Goal: Task Accomplishment & Management: Complete application form

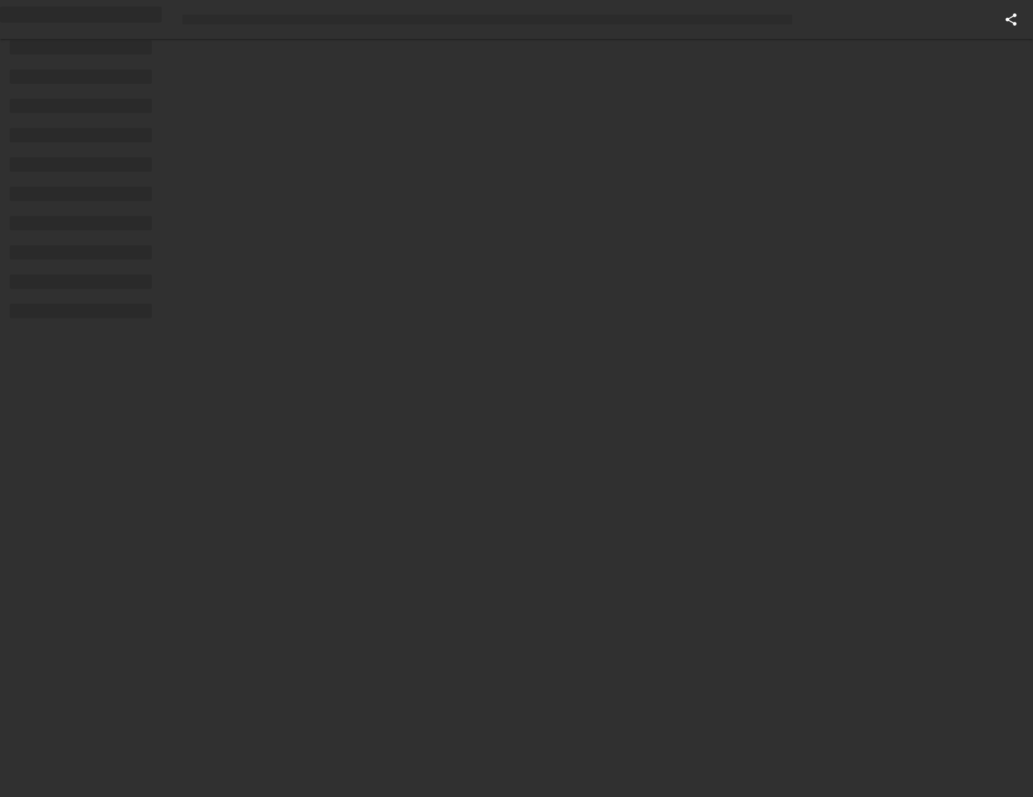
drag, startPoint x: 662, startPoint y: 177, endPoint x: 710, endPoint y: 85, distance: 103.4
click at [661, 0] on html "Home Support Contact Sign Out" at bounding box center [516, 0] width 1033 height 0
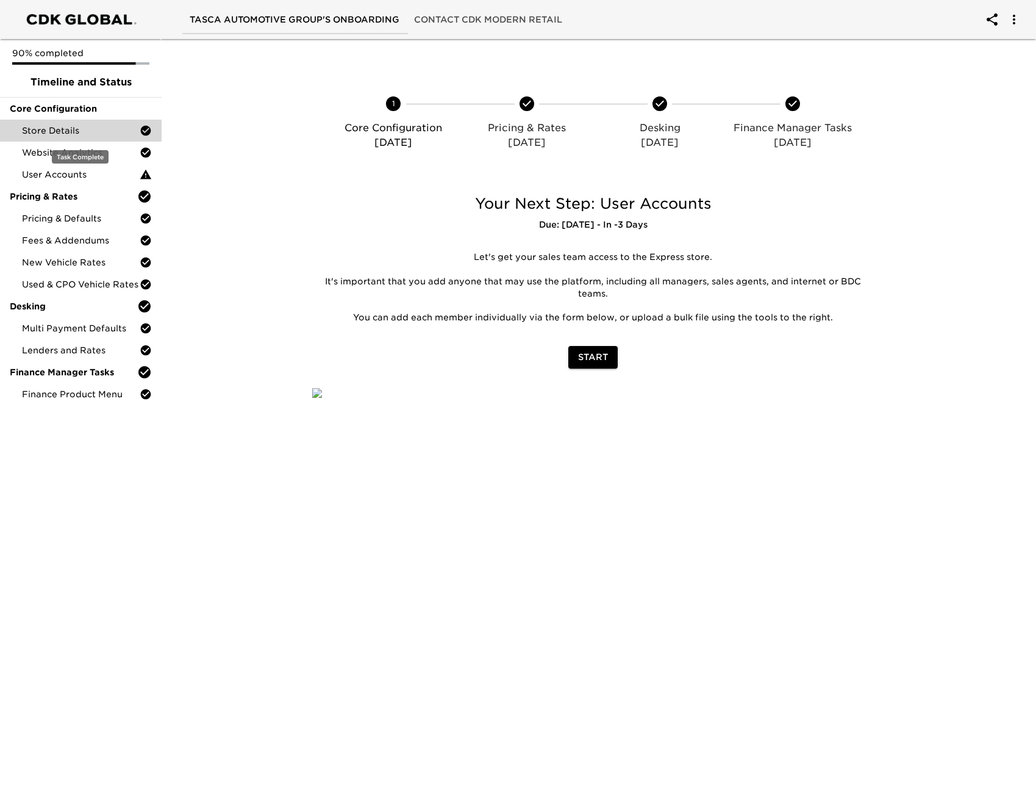
click at [106, 128] on span "Store Details" at bounding box center [81, 130] width 118 height 12
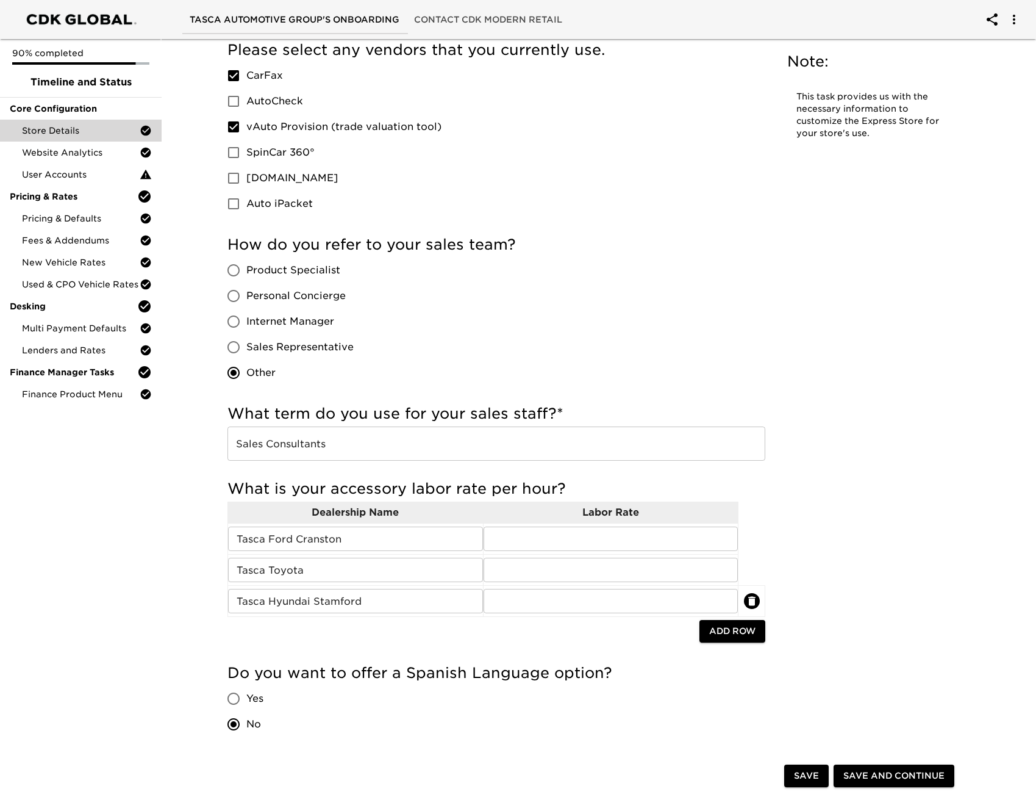
scroll to position [793, 0]
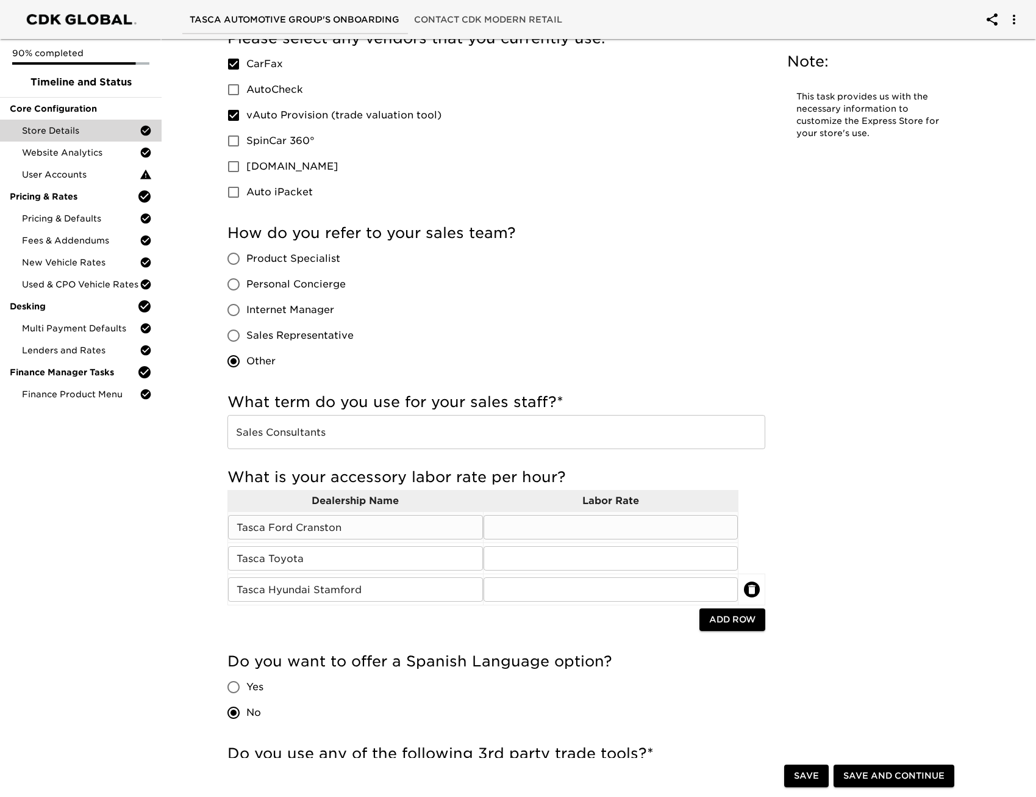
click at [638, 522] on input "text" at bounding box center [611, 527] width 255 height 24
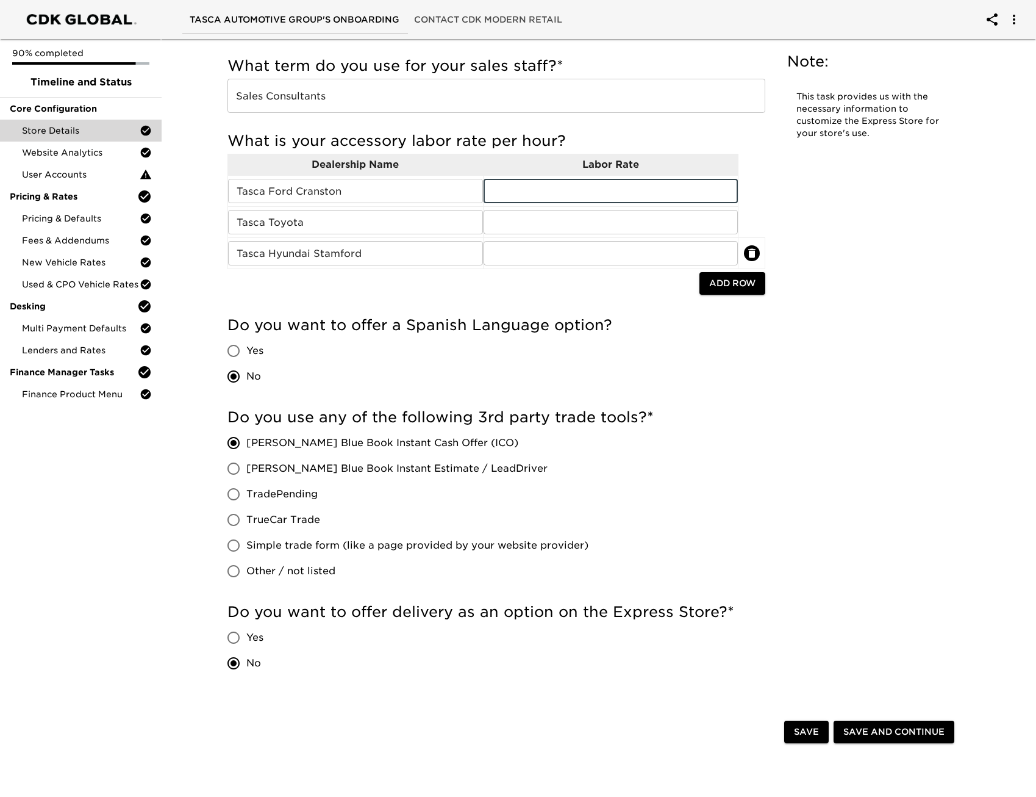
scroll to position [1159, 0]
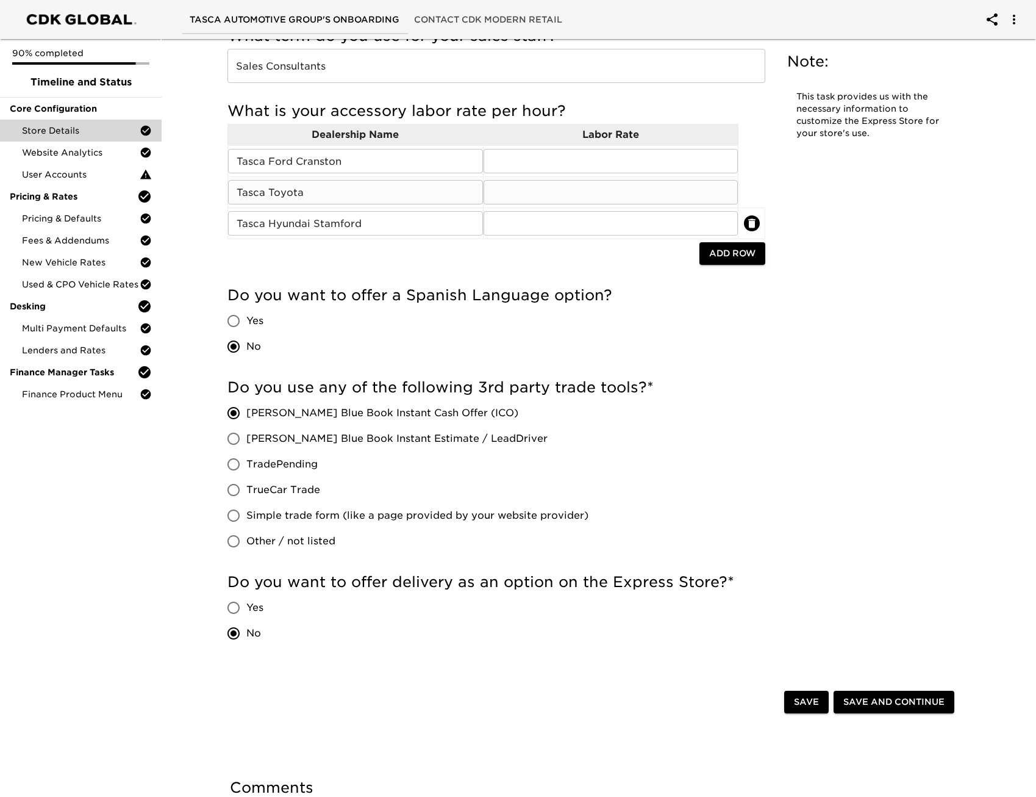
click at [619, 184] on input "text" at bounding box center [611, 192] width 255 height 24
click at [594, 162] on input "text" at bounding box center [611, 161] width 255 height 24
click at [538, 220] on input "text" at bounding box center [611, 223] width 255 height 24
drag, startPoint x: 536, startPoint y: 201, endPoint x: 537, endPoint y: 192, distance: 9.3
click at [536, 201] on input "text" at bounding box center [611, 192] width 255 height 24
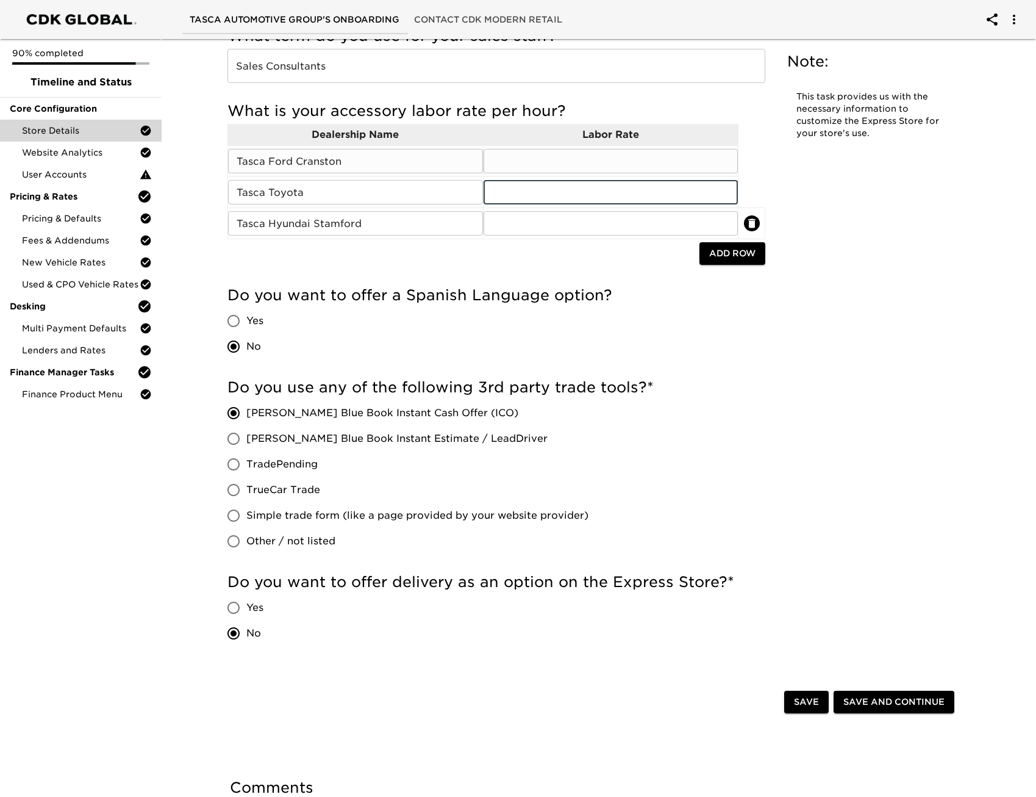
click at [533, 165] on input "text" at bounding box center [611, 161] width 255 height 24
click at [523, 204] on input "text" at bounding box center [611, 192] width 255 height 24
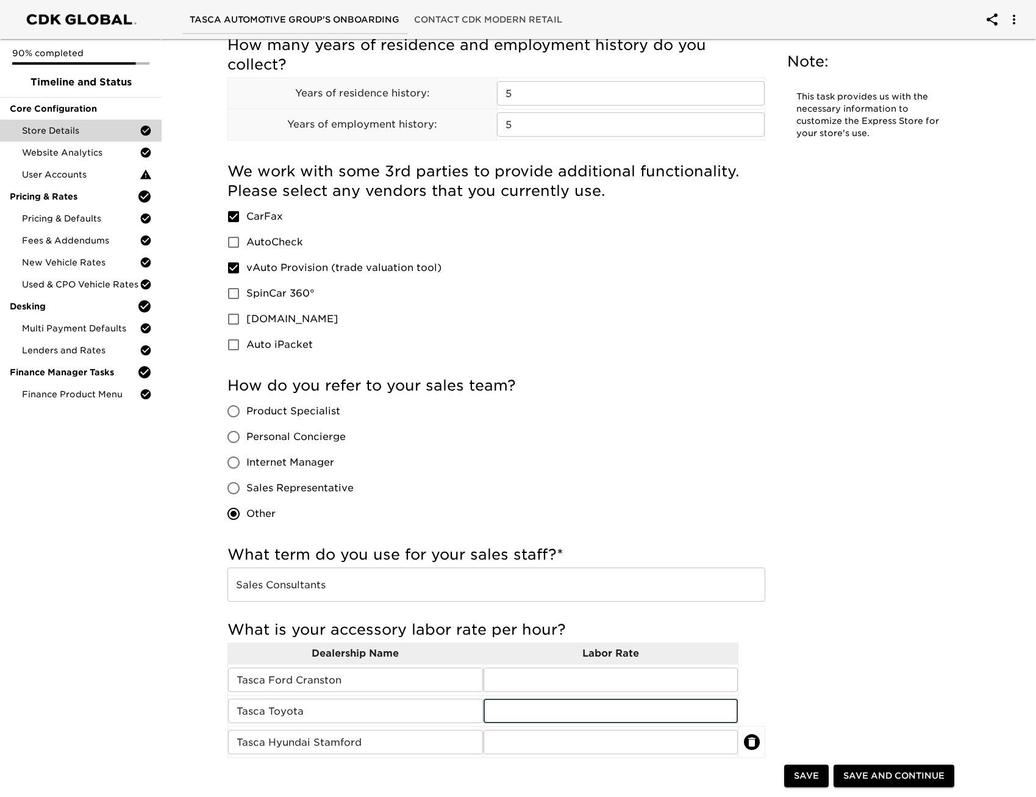
scroll to position [671, 0]
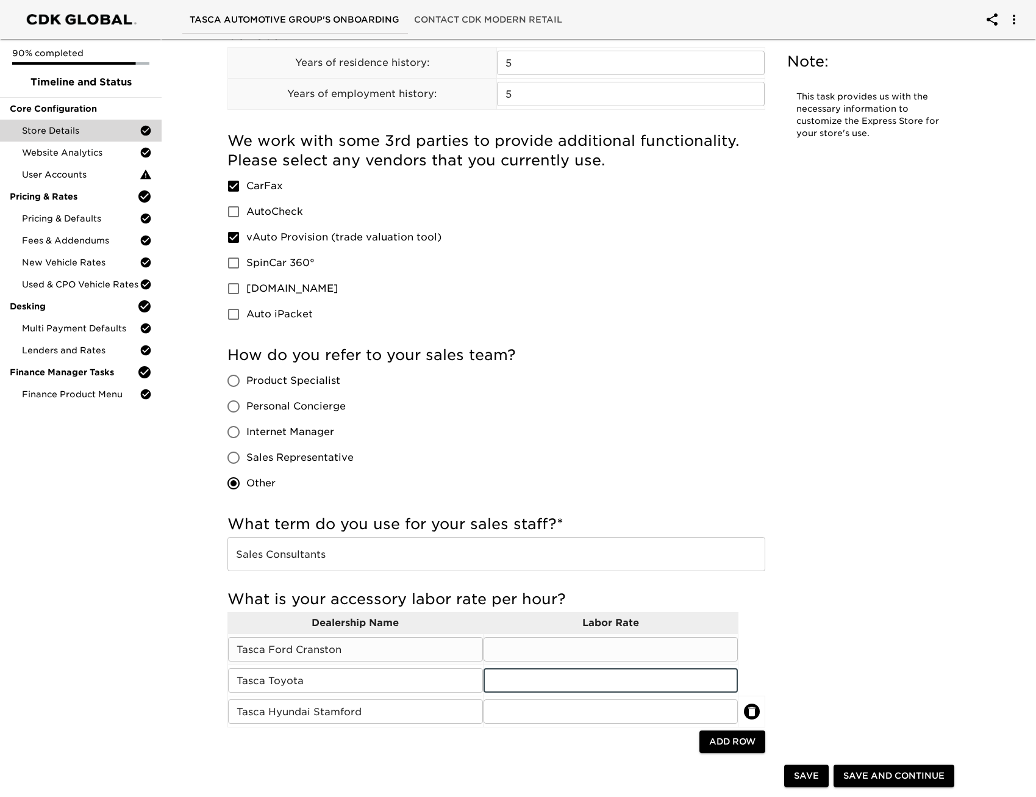
click at [547, 642] on input "text" at bounding box center [611, 649] width 255 height 24
click at [852, 486] on div "Store Details - Complete! Note: This task provides us with the necessary inform…" at bounding box center [593, 272] width 756 height 1800
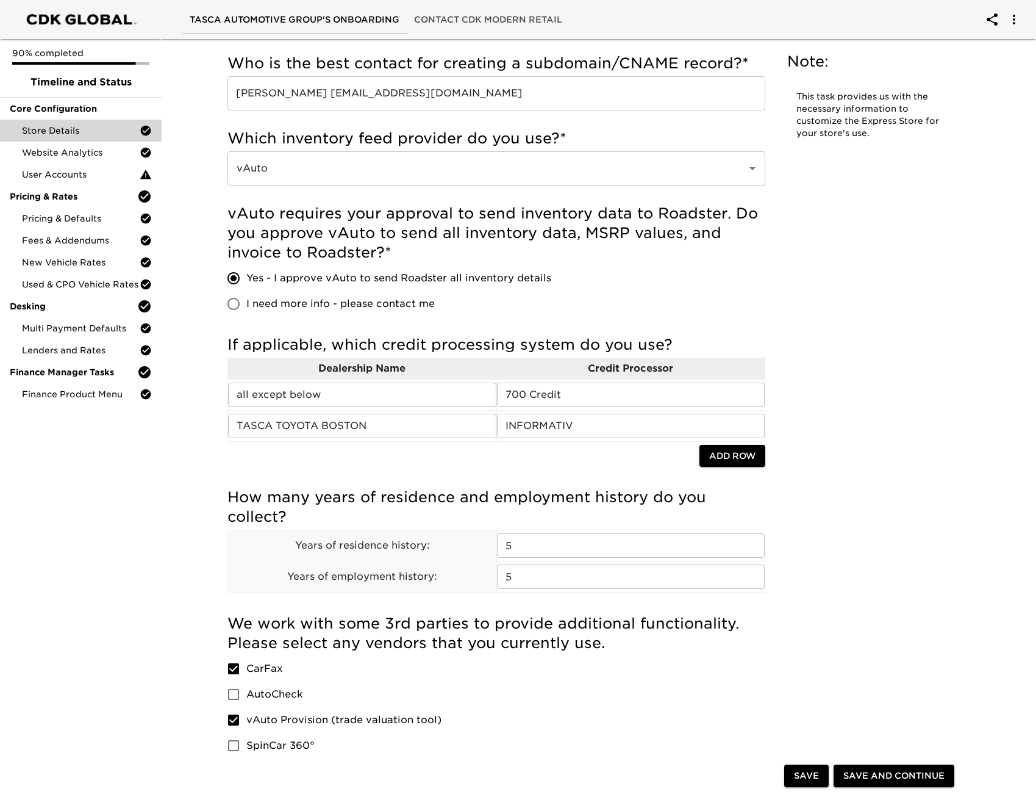
scroll to position [183, 0]
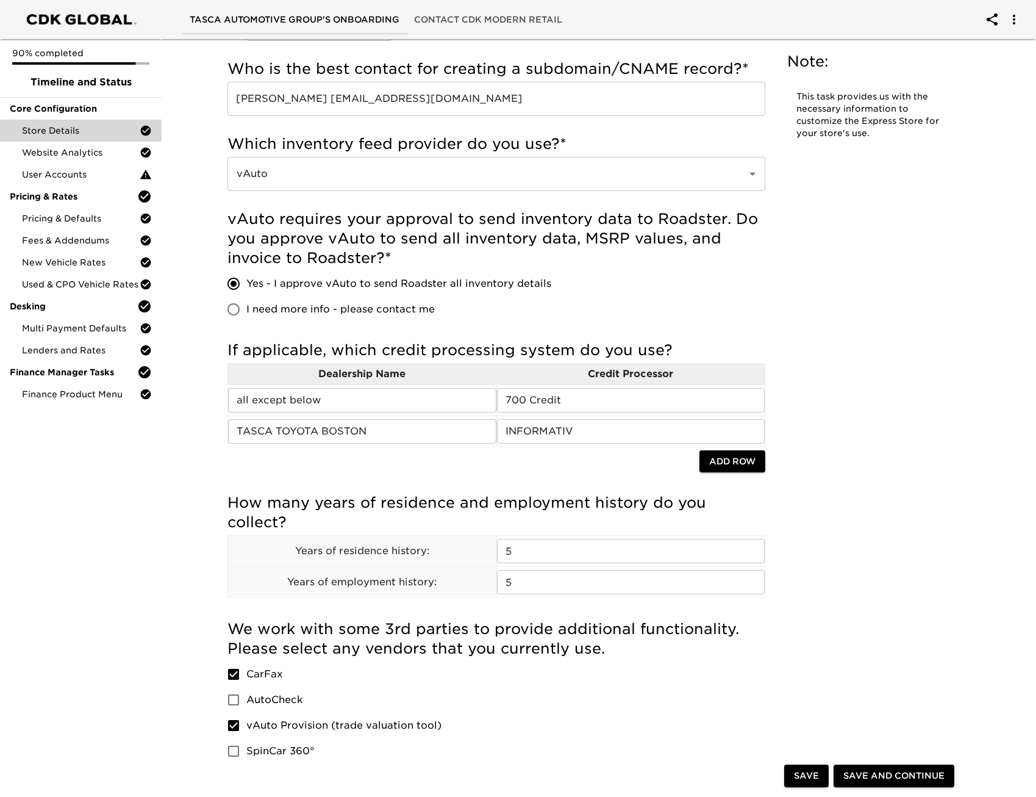
click at [956, 302] on div "Store Details - Complete! Note: This task provides us with the necessary inform…" at bounding box center [593, 760] width 756 height 1800
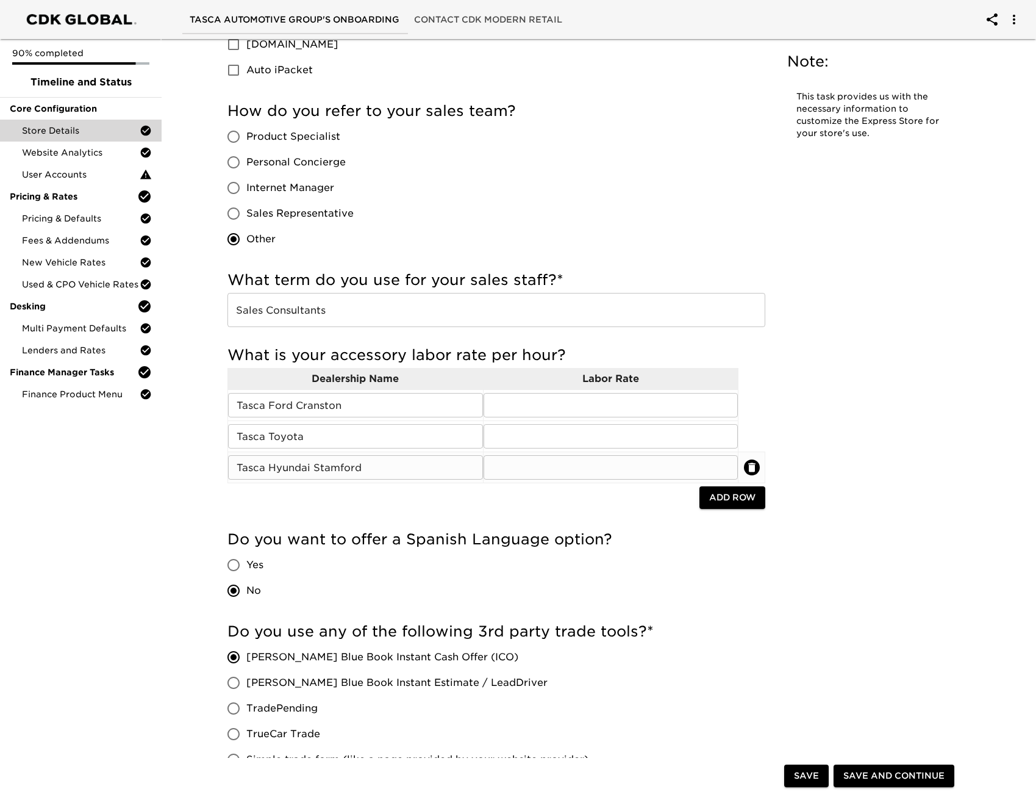
scroll to position [976, 0]
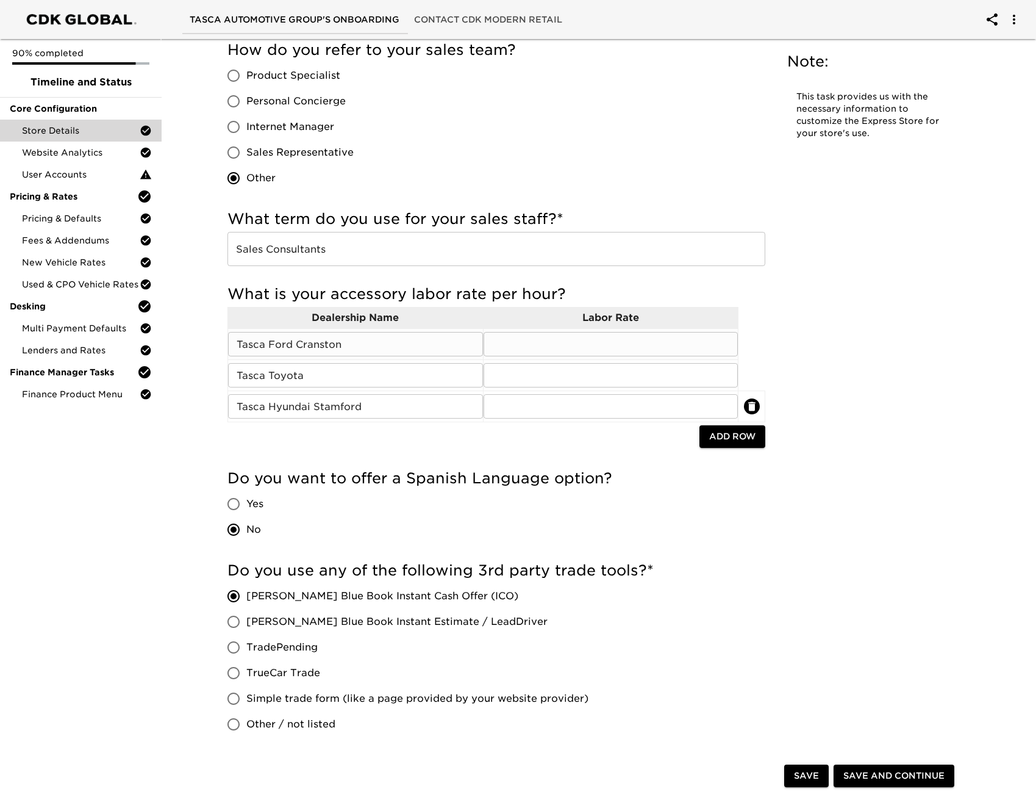
click at [605, 346] on input "text" at bounding box center [611, 344] width 255 height 24
click at [548, 348] on input "text" at bounding box center [611, 344] width 255 height 24
type input "189.00"
drag, startPoint x: 548, startPoint y: 378, endPoint x: 137, endPoint y: 295, distance: 418.8
click at [548, 378] on input "text" at bounding box center [611, 375] width 255 height 24
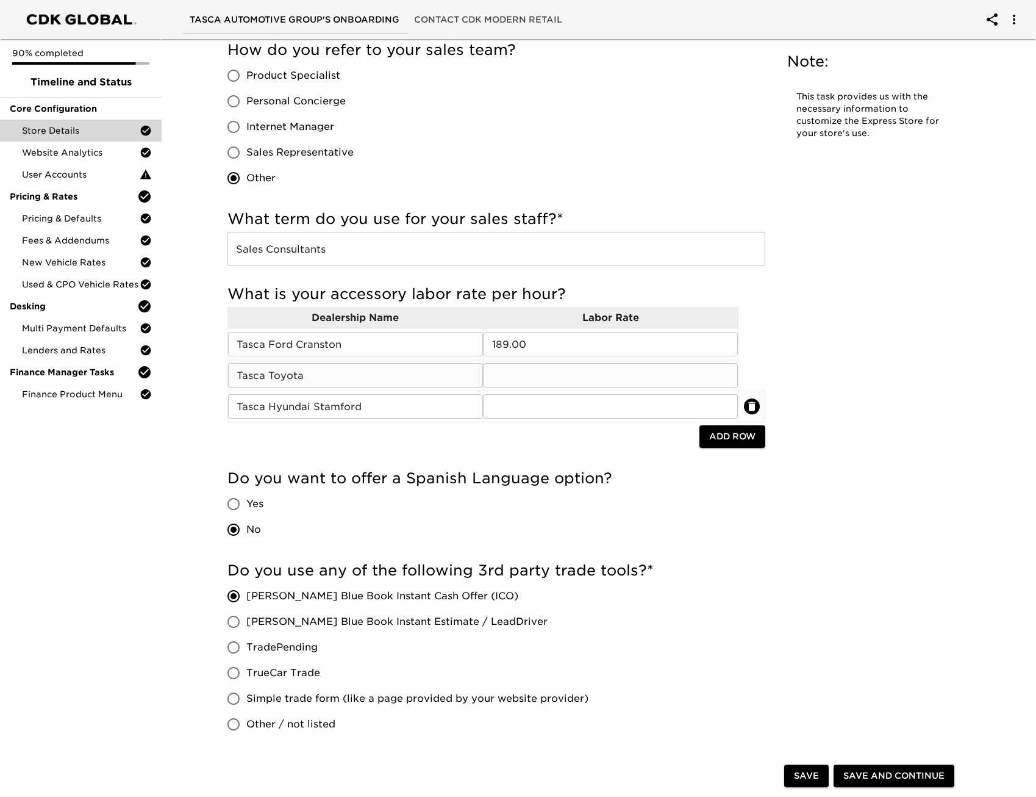
click at [569, 371] on input "text" at bounding box center [611, 375] width 255 height 24
drag, startPoint x: 902, startPoint y: 398, endPoint x: 664, endPoint y: 376, distance: 239.0
click at [544, 373] on input "text" at bounding box center [611, 375] width 255 height 24
click at [525, 377] on input "text" at bounding box center [611, 375] width 255 height 24
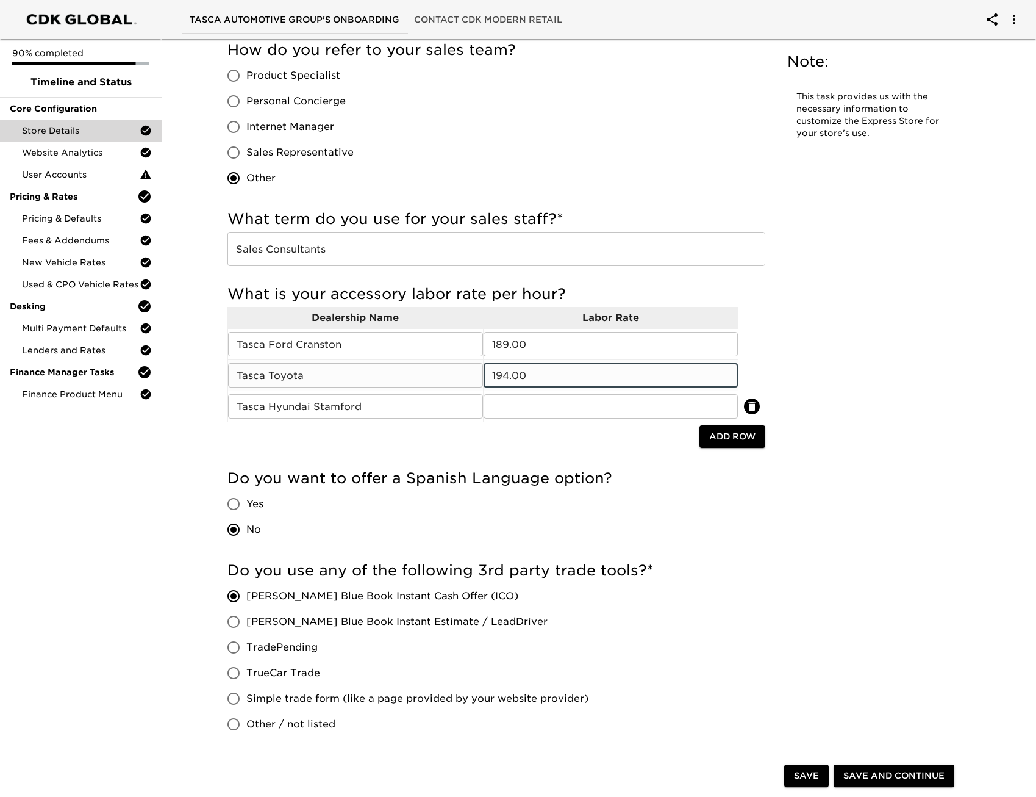
type input "194.00"
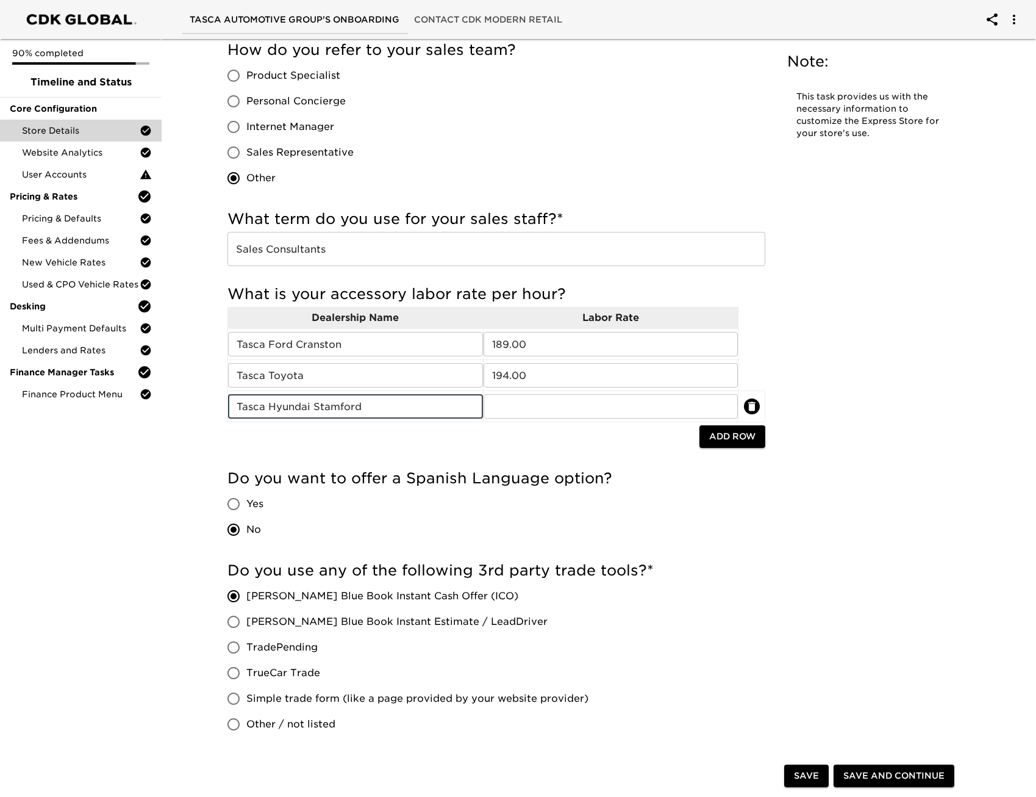
click at [819, 769] on button "Save" at bounding box center [806, 776] width 45 height 23
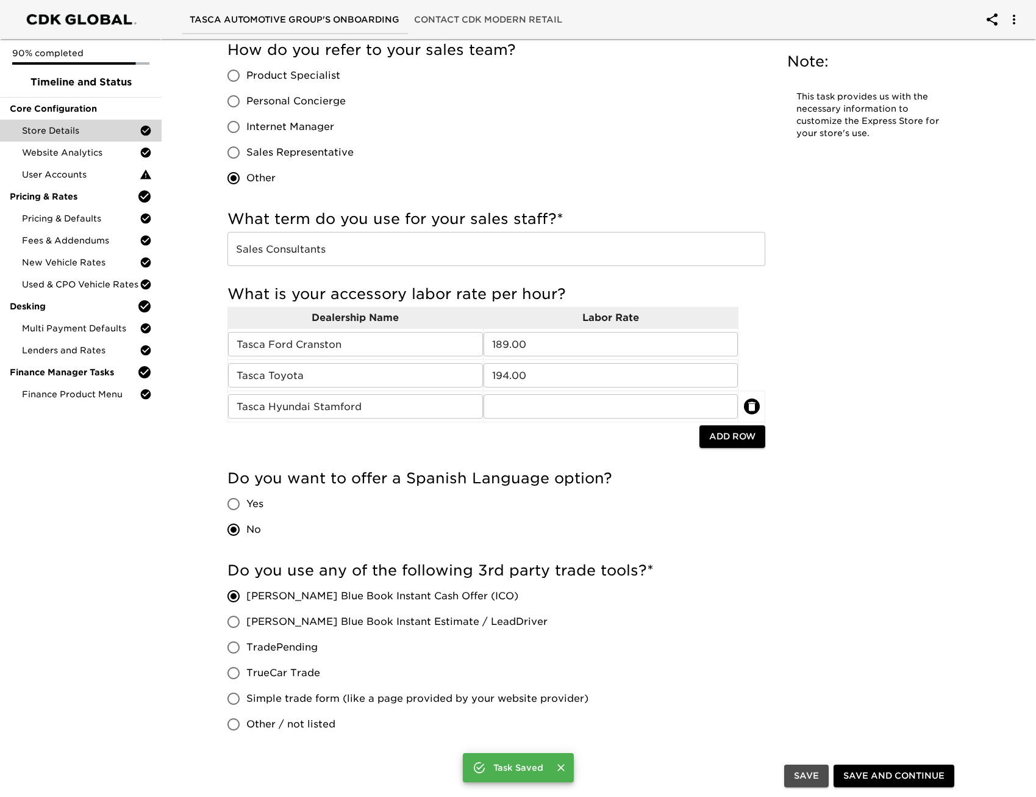
drag, startPoint x: 811, startPoint y: 777, endPoint x: 900, endPoint y: 4, distance: 778.7
click at [812, 777] on span "Save" at bounding box center [806, 776] width 25 height 15
